Goal: Task Accomplishment & Management: Manage account settings

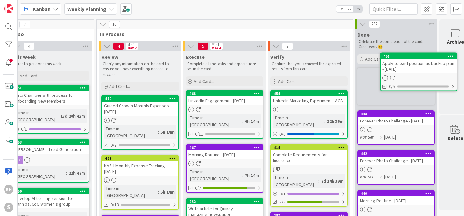
scroll to position [0, 112]
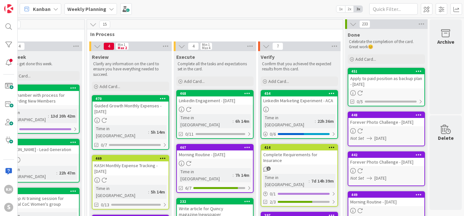
click at [244, 93] on icon at bounding box center [247, 93] width 6 height 5
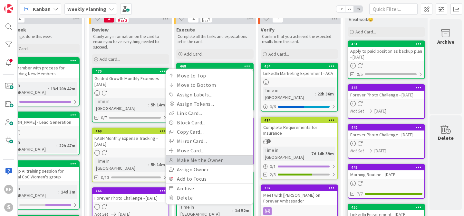
scroll to position [33, 112]
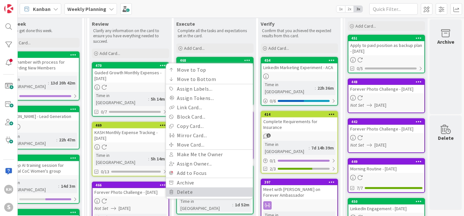
click at [183, 192] on link "Delete" at bounding box center [209, 192] width 87 height 9
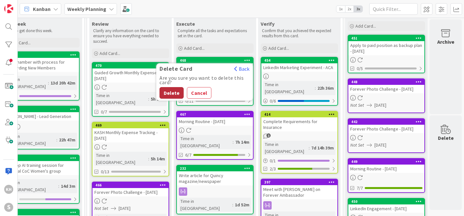
click at [169, 92] on button "Delete" at bounding box center [171, 93] width 24 height 12
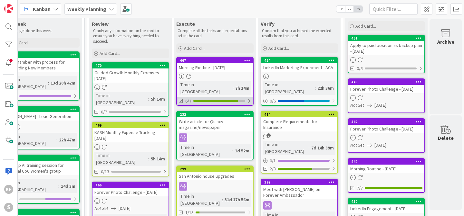
click at [247, 99] on div at bounding box center [249, 101] width 4 height 5
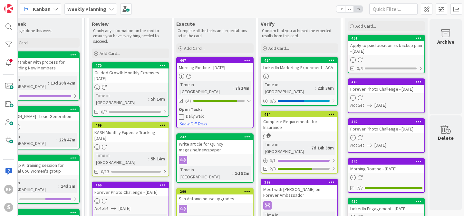
click at [179, 114] on icon at bounding box center [181, 116] width 5 height 5
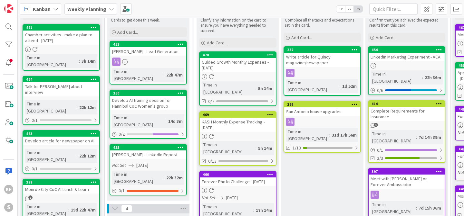
scroll to position [43, 0]
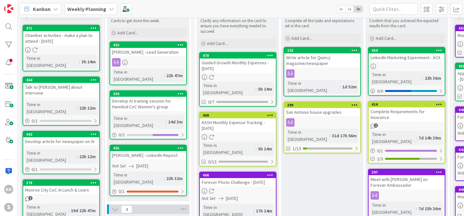
click at [67, 83] on div "Talk to [PERSON_NAME] about interview" at bounding box center [61, 90] width 76 height 14
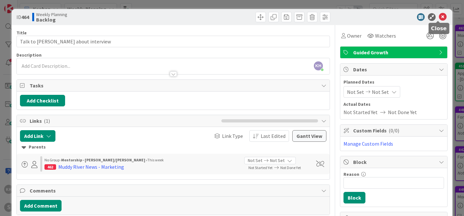
click at [439, 16] on icon at bounding box center [443, 17] width 8 height 8
